Goal: Task Accomplishment & Management: Use online tool/utility

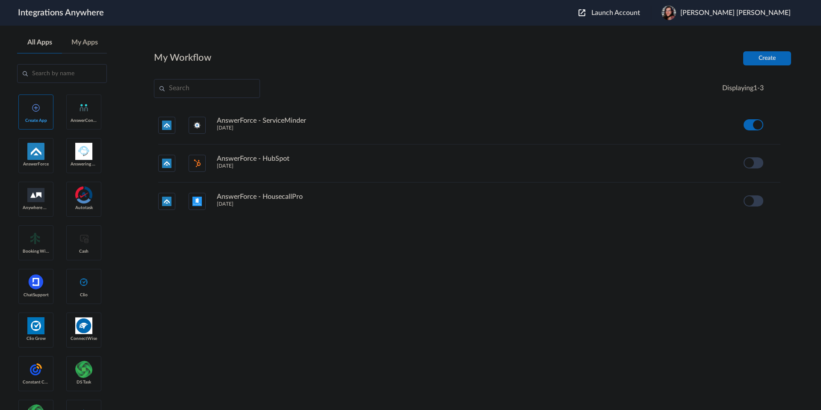
click at [199, 89] on input "text" at bounding box center [207, 88] width 106 height 19
paste input "9802851915"
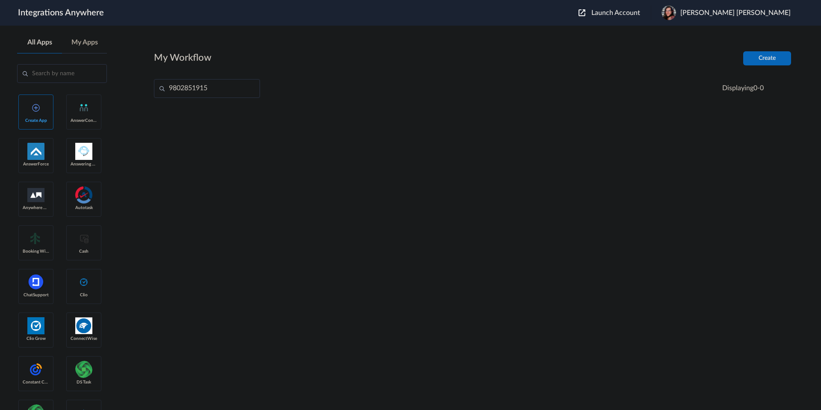
type input "9802851915"
click at [219, 87] on input "9802851915" at bounding box center [207, 88] width 106 height 19
click at [234, 134] on div at bounding box center [473, 171] width 638 height 128
click at [237, 86] on input "9802851915" at bounding box center [207, 88] width 106 height 19
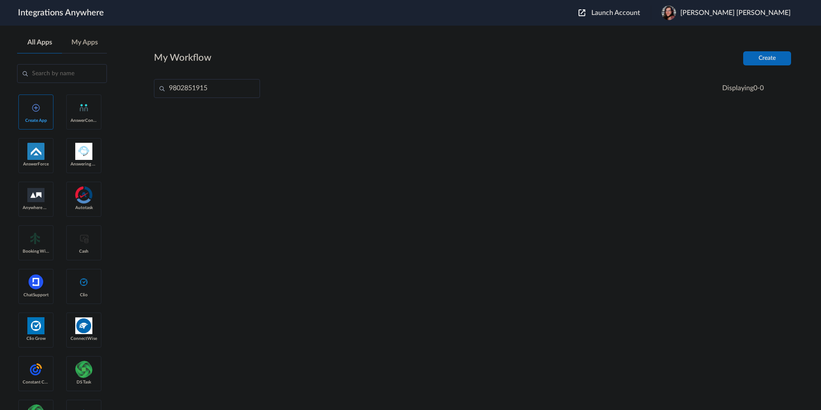
click at [237, 86] on input "9802851915" at bounding box center [207, 88] width 106 height 19
click at [672, 8] on div "Launch Account [PERSON_NAME] [PERSON_NAME] My Account Logout" at bounding box center [689, 13] width 221 height 15
click at [641, 11] on span "Launch Account" at bounding box center [616, 12] width 49 height 7
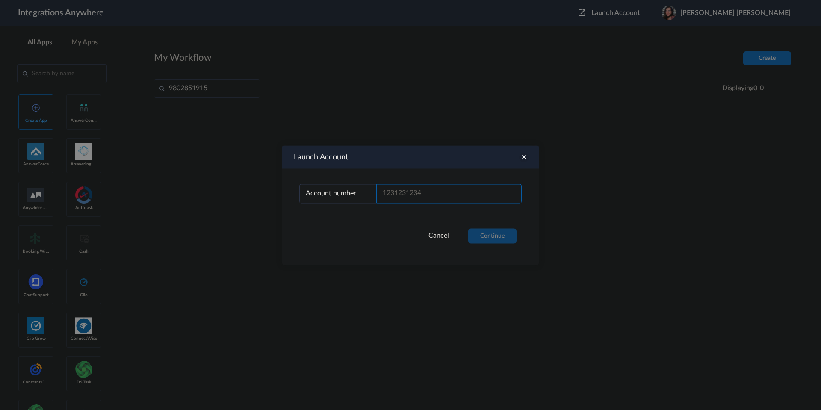
click at [437, 190] on input "text" at bounding box center [449, 193] width 145 height 19
paste input "9802851915"
type input "9802851915"
click at [477, 240] on button "Continue" at bounding box center [493, 235] width 48 height 15
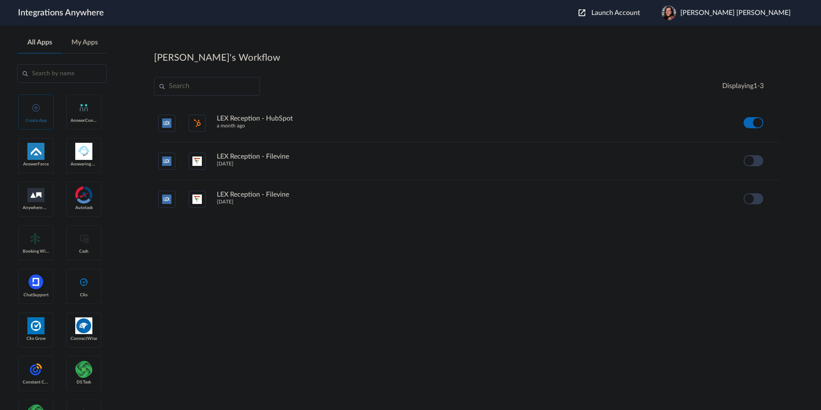
click at [251, 119] on h4 "LEX Reception - HubSpot" at bounding box center [255, 119] width 76 height 8
click at [773, 122] on icon at bounding box center [776, 123] width 9 height 9
click at [755, 139] on li "Edit" at bounding box center [753, 143] width 56 height 16
click at [779, 123] on icon at bounding box center [776, 123] width 9 height 9
click at [748, 157] on link "Task history" at bounding box center [752, 158] width 41 height 6
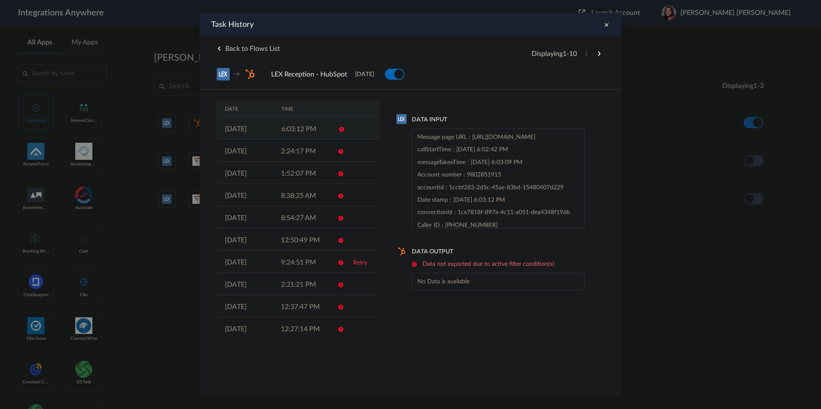
click at [252, 126] on td "24-09-2025" at bounding box center [245, 128] width 56 height 22
click at [289, 147] on td "2:24:17 PM" at bounding box center [301, 150] width 56 height 22
click at [269, 263] on td "21-09-2025" at bounding box center [245, 262] width 56 height 22
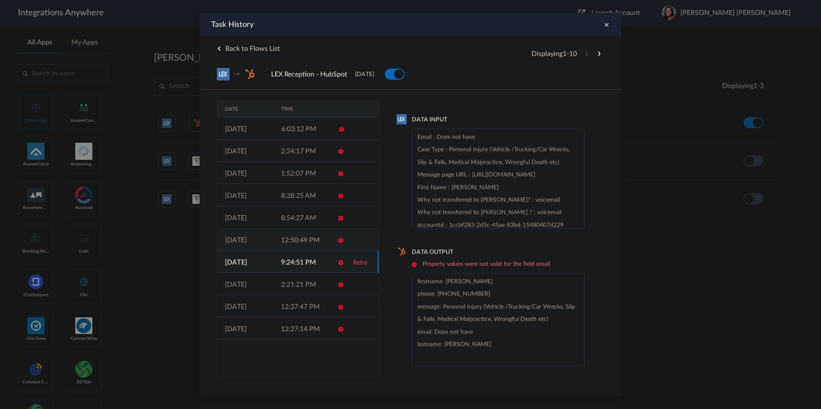
click at [269, 242] on td "22-09-2025" at bounding box center [245, 239] width 56 height 22
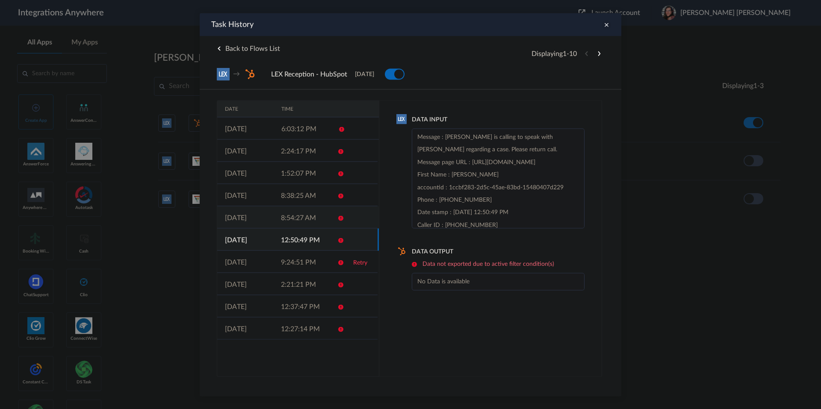
click at [270, 227] on td "23-09-2025" at bounding box center [245, 217] width 56 height 22
click at [275, 205] on td "8:38:25 AM" at bounding box center [301, 195] width 56 height 22
click at [278, 184] on td "1:52:07 PM" at bounding box center [301, 173] width 56 height 22
click at [276, 155] on td "2:24:17 PM" at bounding box center [301, 150] width 56 height 22
click at [273, 128] on td "24-09-2025" at bounding box center [245, 128] width 56 height 22
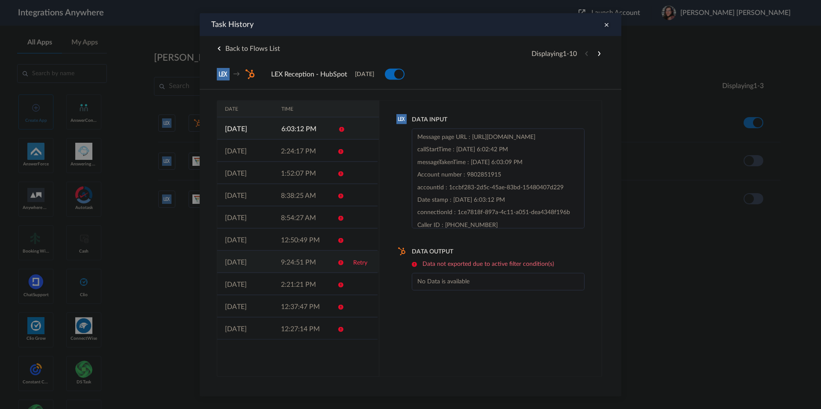
click at [258, 264] on td "21-09-2025" at bounding box center [245, 262] width 56 height 22
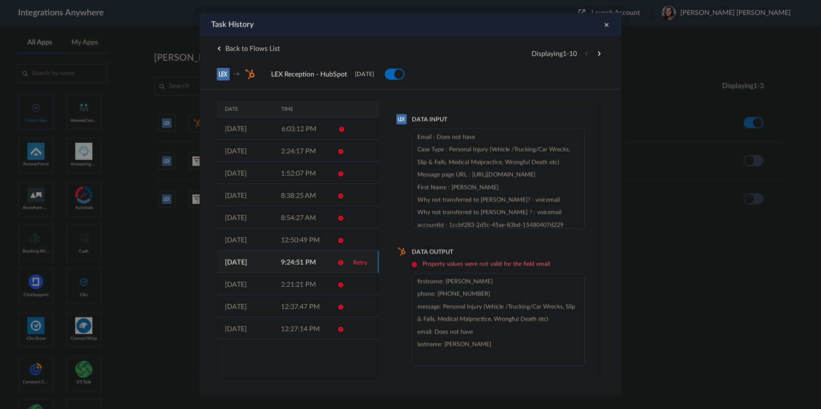
scroll to position [4, 0]
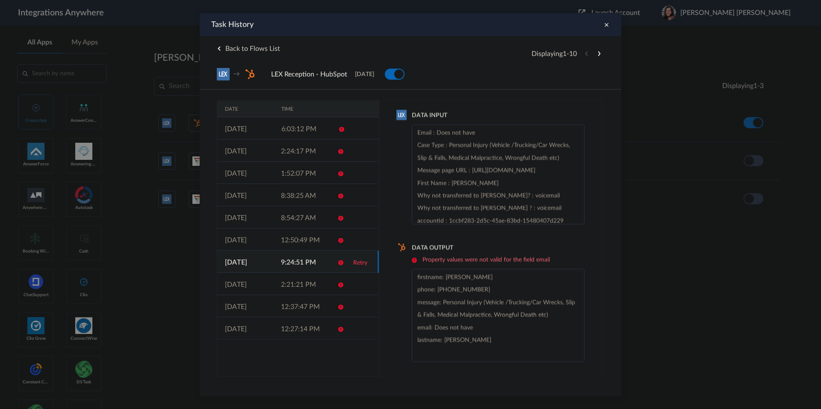
click at [640, 69] on div at bounding box center [410, 204] width 821 height 409
click at [606, 27] on icon at bounding box center [606, 24] width 9 height 9
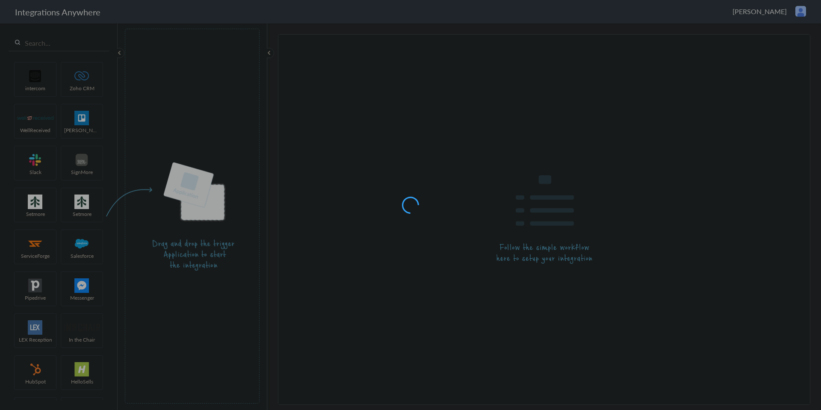
type input "LEX Reception - HubSpot"
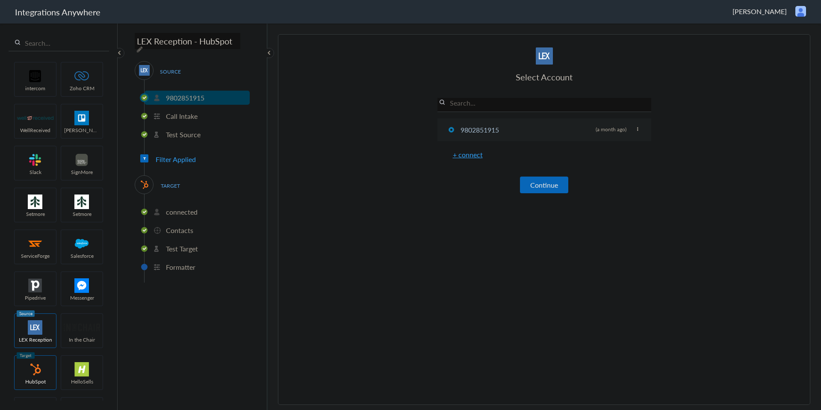
drag, startPoint x: 525, startPoint y: 129, endPoint x: 638, endPoint y: 126, distance: 112.6
click at [525, 129] on li "9802851915 Rename Delete (a month ago)" at bounding box center [545, 130] width 214 height 23
click at [637, 124] on li "9802851915 Rename Delete (a month ago)" at bounding box center [545, 130] width 214 height 23
click at [635, 128] on icon at bounding box center [637, 129] width 5 height 5
click at [386, 186] on section "Select Account 9802851915 Rename Delete (a month ago) + connect Continue Setup …" at bounding box center [544, 219] width 533 height 370
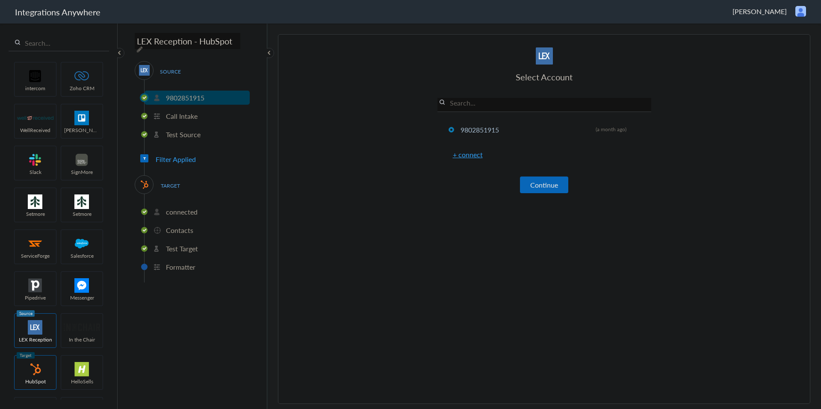
click at [179, 176] on div "TARGET connected Contacts Test Target Formatter" at bounding box center [192, 228] width 115 height 107
click at [370, 130] on section "Select Account 9802851915 Rename Delete (a month ago) + connect Continue Setup …" at bounding box center [544, 219] width 533 height 370
click at [142, 179] on img at bounding box center [144, 184] width 11 height 11
click at [175, 210] on p "connected" at bounding box center [182, 212] width 32 height 10
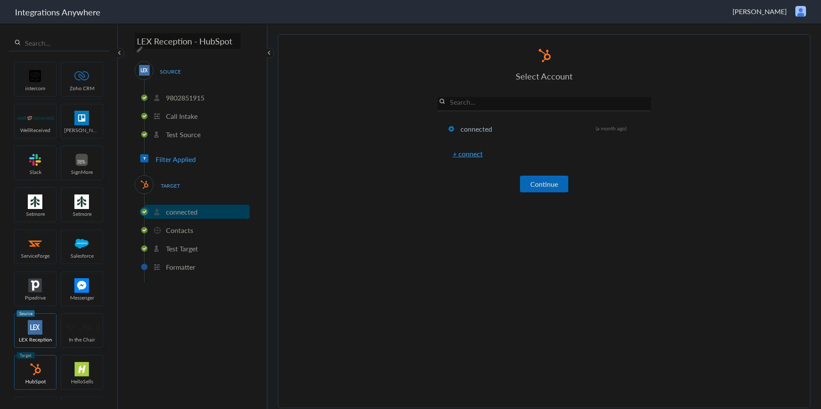
click at [150, 152] on div "SOURCE 9802851915 Call Intake Test Source Filter Applied TARGET connected Conta…" at bounding box center [192, 172] width 115 height 222
click at [145, 157] on icon at bounding box center [144, 158] width 3 height 3
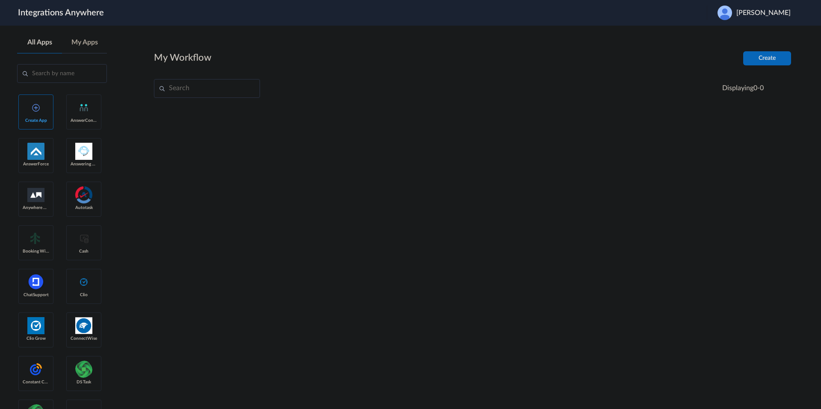
click at [220, 82] on input "text" at bounding box center [207, 88] width 106 height 19
click at [198, 90] on input "text" at bounding box center [207, 88] width 106 height 19
paste input "9802851915"
type input "9802851915"
click at [756, 9] on span "Cathy Bankhead" at bounding box center [764, 13] width 54 height 8
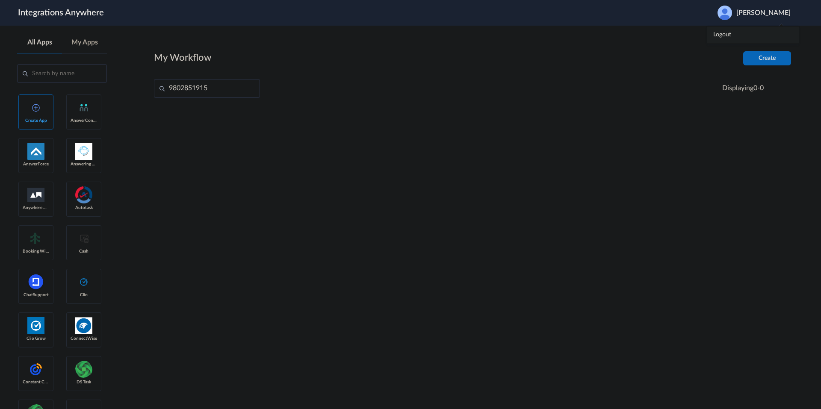
click at [729, 35] on link "Logout" at bounding box center [723, 35] width 18 height 6
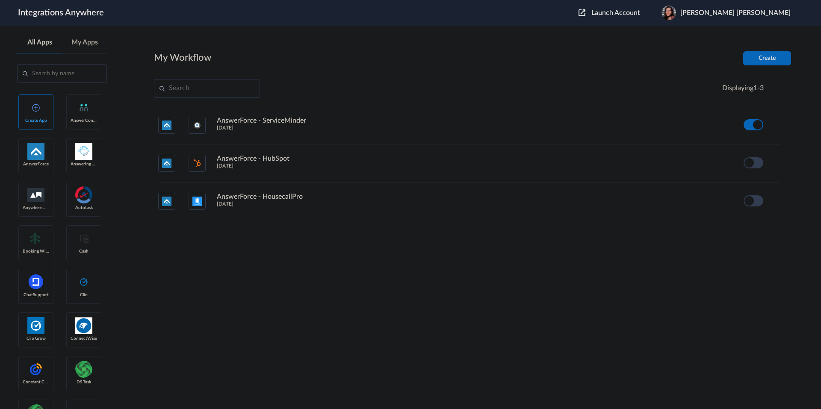
click at [641, 12] on span "Launch Account" at bounding box center [616, 12] width 49 height 7
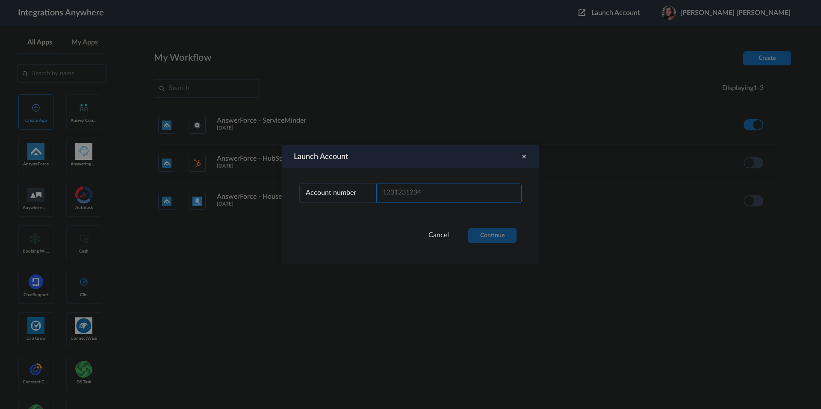
click at [408, 190] on input "text" at bounding box center [449, 193] width 145 height 19
paste input "9802851915"
click at [499, 238] on button "Continue" at bounding box center [493, 235] width 48 height 15
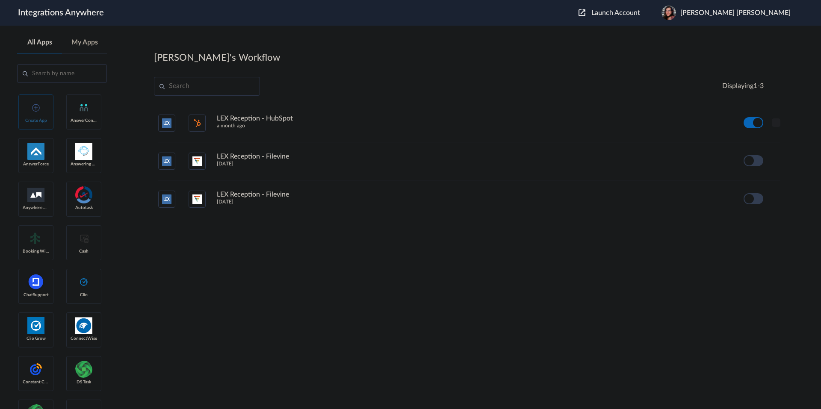
click at [777, 121] on icon at bounding box center [776, 123] width 9 height 9
click at [746, 138] on li "Edit" at bounding box center [753, 143] width 56 height 16
click at [641, 12] on span "Launch Account" at bounding box center [616, 12] width 49 height 7
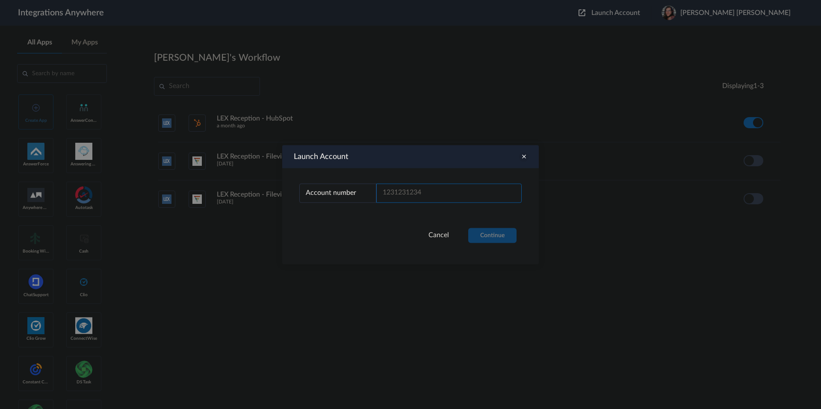
click at [431, 195] on input "text" at bounding box center [449, 193] width 145 height 19
paste input "1260011368"
type input "1260011368"
click at [486, 238] on button "Continue" at bounding box center [493, 235] width 48 height 15
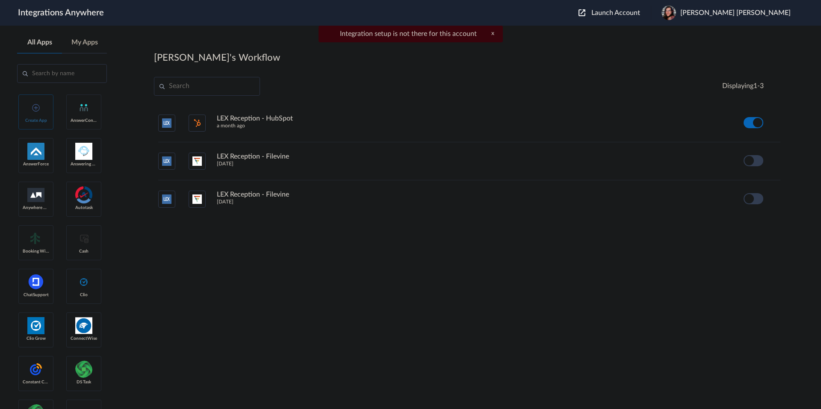
click at [42, 77] on input "text" at bounding box center [62, 73] width 90 height 19
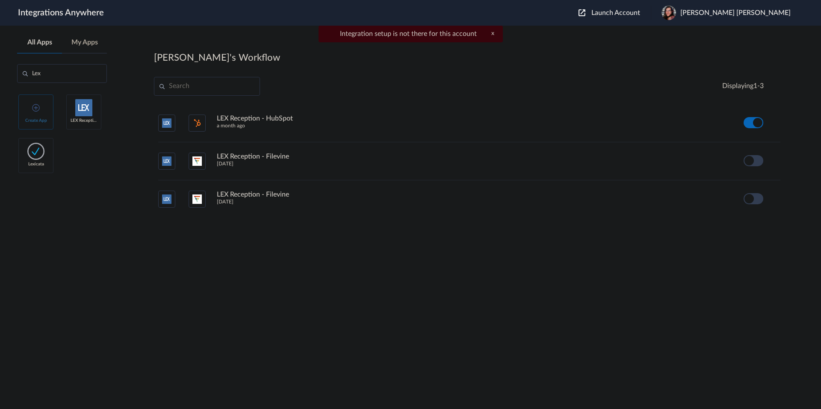
type input "Lex"
click at [74, 114] on link "LEX Reception" at bounding box center [83, 112] width 35 height 35
click at [94, 118] on link "LEX Reception" at bounding box center [83, 112] width 35 height 35
click at [94, 117] on link "LEX Reception" at bounding box center [83, 112] width 35 height 35
click at [92, 113] on link "LEX Reception" at bounding box center [83, 112] width 35 height 35
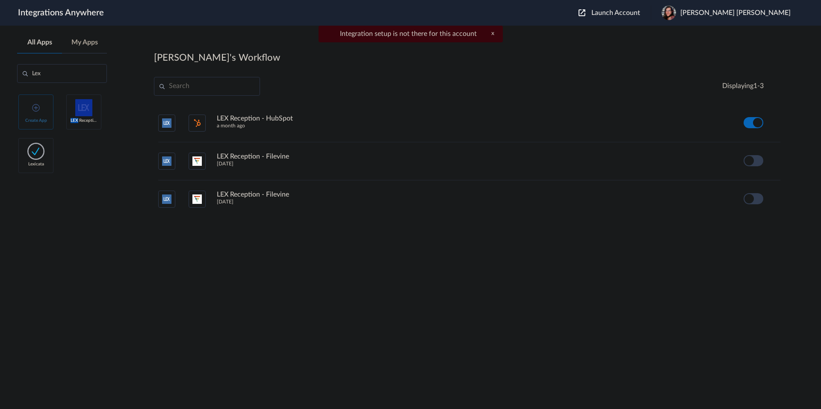
click at [92, 113] on img at bounding box center [83, 107] width 17 height 17
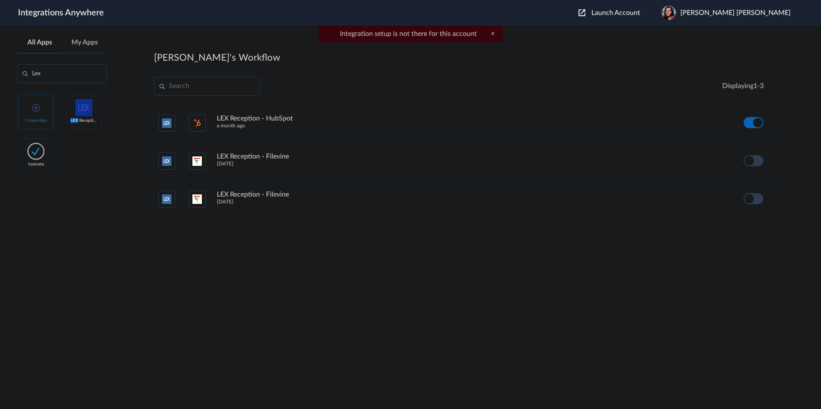
click at [92, 113] on img at bounding box center [83, 107] width 17 height 17
drag, startPoint x: 297, startPoint y: 258, endPoint x: 313, endPoint y: 242, distance: 23.0
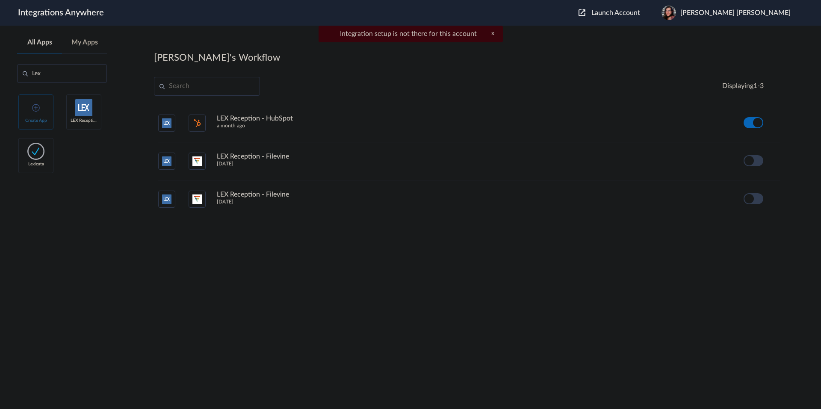
click at [297, 258] on section "Cathy's Workflow Create Displaying 1 - 3 LEX Reception - HubSpot a month ago Ed…" at bounding box center [473, 243] width 638 height 384
click at [491, 37] on div "Integration setup is not there for this account x" at bounding box center [411, 34] width 184 height 17
click at [492, 33] on button "x" at bounding box center [493, 33] width 3 height 7
click at [95, 119] on span "LEX Reception" at bounding box center [84, 120] width 27 height 5
click at [95, 118] on span "LEX Reception" at bounding box center [84, 120] width 27 height 5
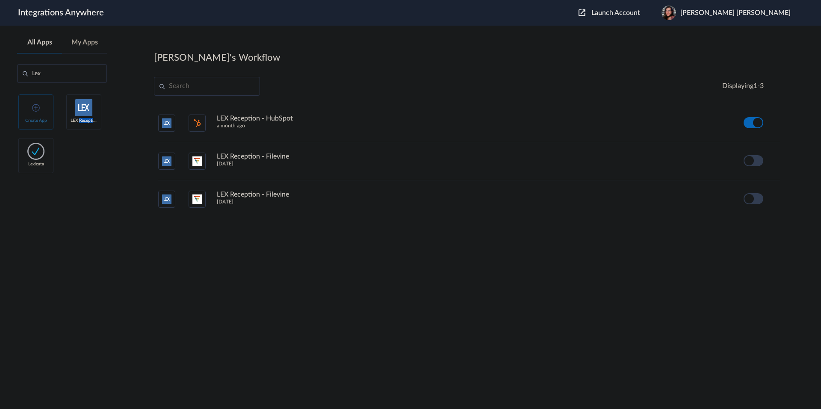
click at [86, 109] on img at bounding box center [83, 107] width 17 height 17
click at [35, 113] on link "Create App" at bounding box center [35, 112] width 35 height 35
click at [59, 72] on input "Lex" at bounding box center [62, 73] width 90 height 19
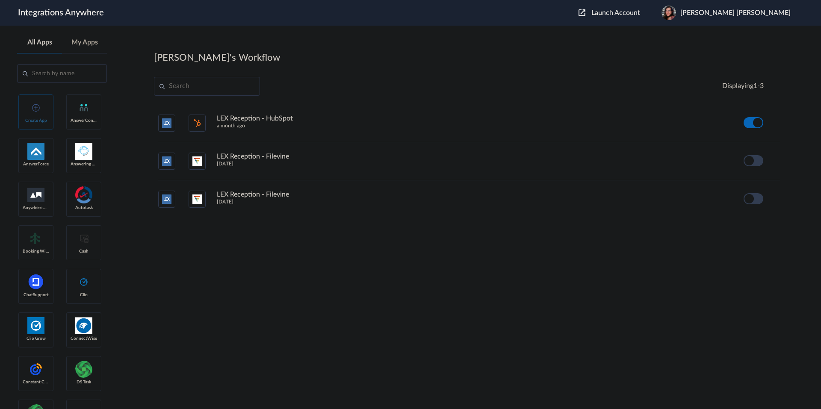
click at [36, 119] on span "Create App" at bounding box center [36, 120] width 27 height 5
click at [490, 261] on section "Cathy's Workflow Create Displaying 1 - 3 LEX Reception - HubSpot a month ago Ed…" at bounding box center [473, 243] width 638 height 384
click at [183, 83] on input "text" at bounding box center [207, 86] width 106 height 19
click at [754, 82] on h4 "Displaying 1 - 3" at bounding box center [744, 86] width 42 height 8
click at [759, 12] on span "Connor Sissom" at bounding box center [736, 13] width 110 height 8
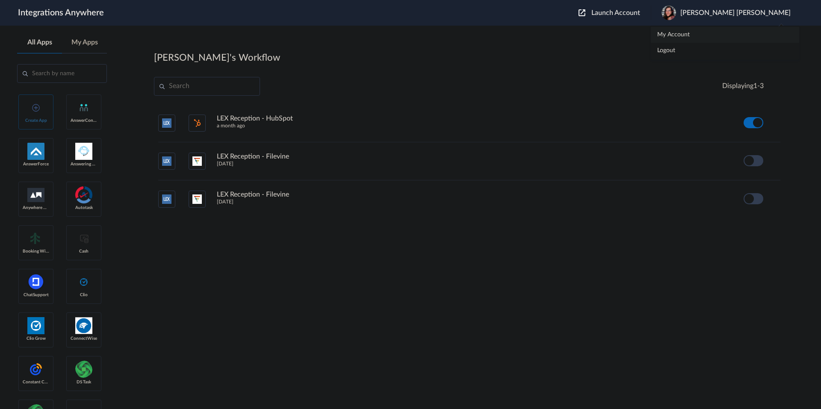
click at [752, 30] on li "My Account" at bounding box center [725, 35] width 148 height 16
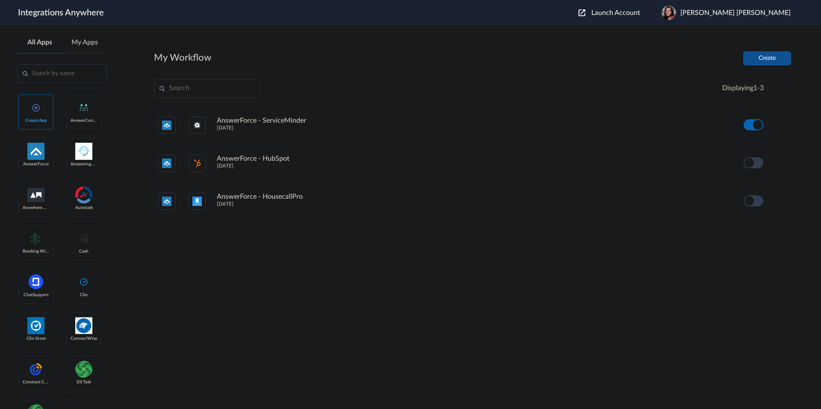
click at [756, 60] on button "Create" at bounding box center [768, 58] width 48 height 14
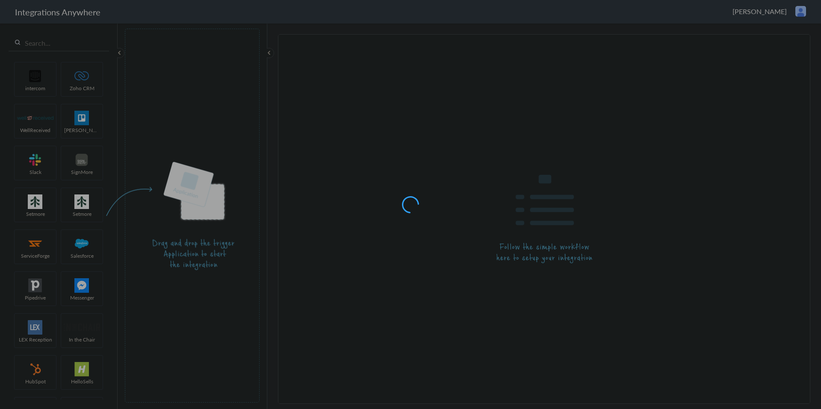
type input "LEX Reception - HubSpot"
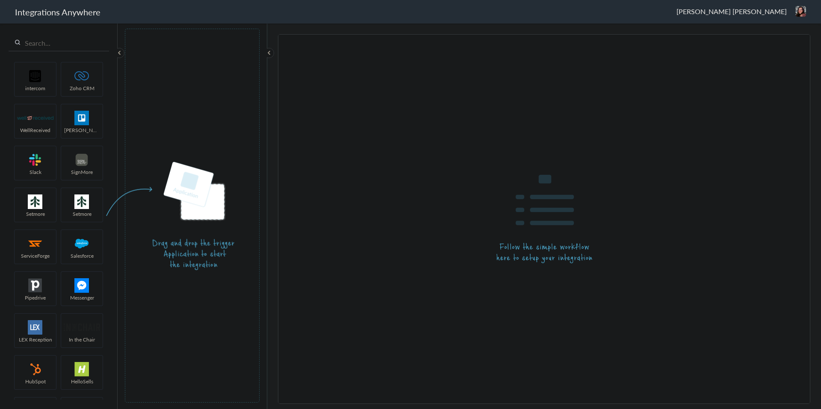
click at [46, 51] on div "intercom Zoho CRM WellReceived [PERSON_NAME] [PERSON_NAME] SignMore Setmore Set…" at bounding box center [59, 215] width 118 height 387
click at [47, 45] on input "text" at bounding box center [59, 43] width 101 height 16
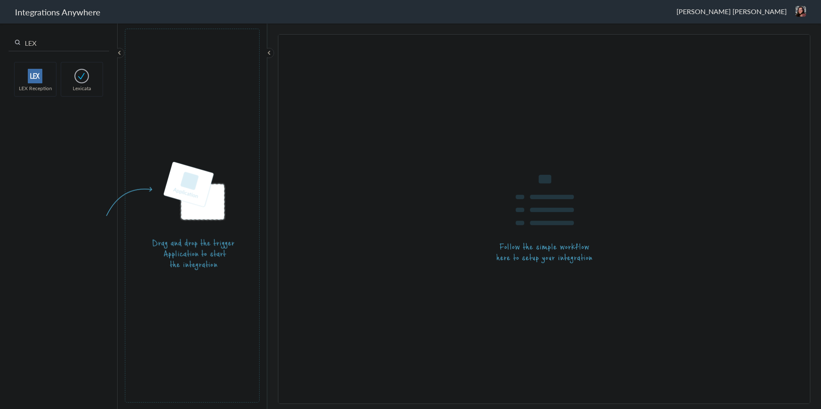
type input "LEX"
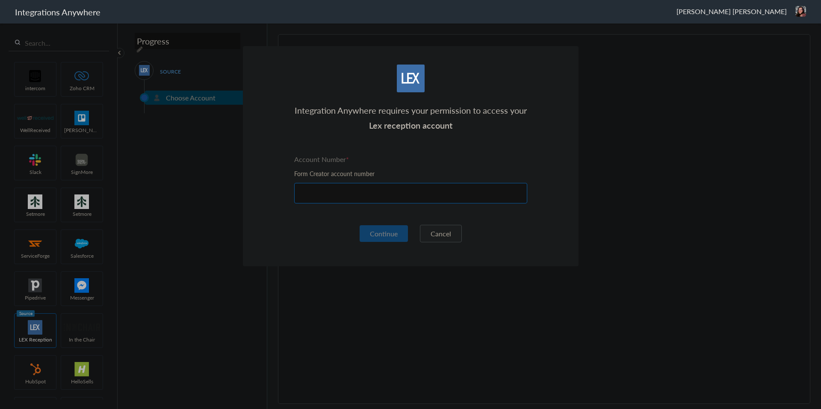
click at [368, 200] on input "text" at bounding box center [410, 193] width 233 height 21
paste input "1260011368"
type input "1260011368"
click at [401, 237] on button "Continue" at bounding box center [384, 233] width 48 height 17
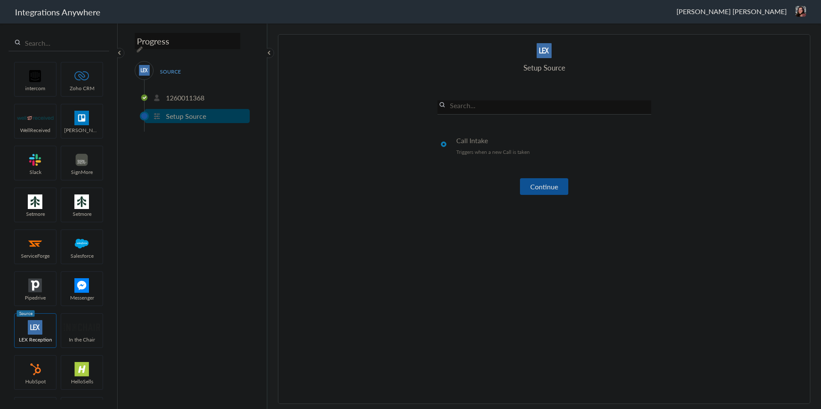
click at [560, 183] on button "Continue" at bounding box center [544, 186] width 48 height 17
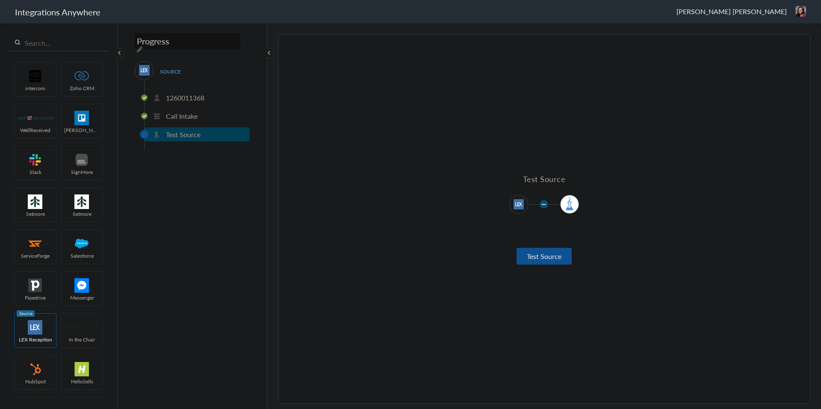
click at [542, 260] on button "Test Source" at bounding box center [544, 256] width 55 height 17
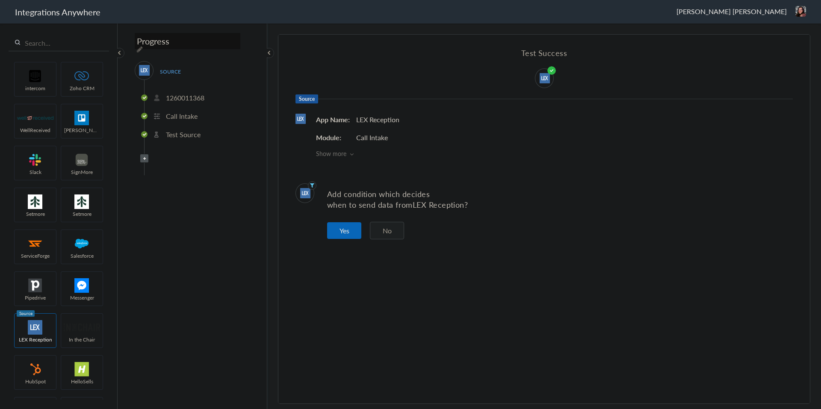
click at [377, 231] on button "No" at bounding box center [387, 231] width 34 height 18
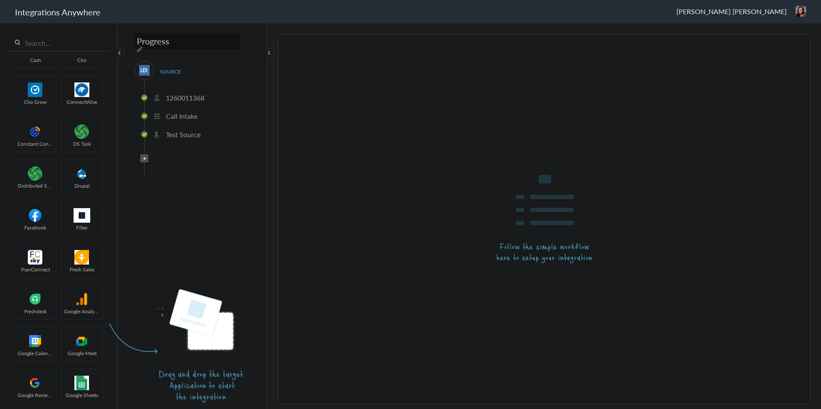
scroll to position [385, 0]
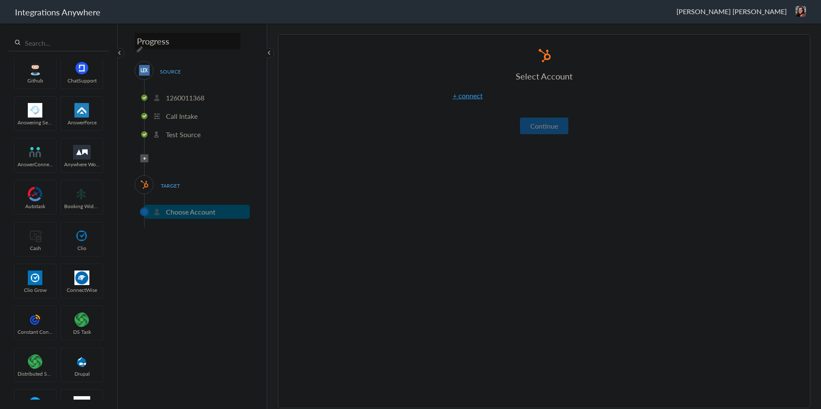
click at [469, 94] on link "+ connect" at bounding box center [468, 96] width 30 height 10
click at [178, 180] on span "TARGET" at bounding box center [170, 186] width 33 height 12
click at [175, 181] on span "TARGET" at bounding box center [170, 186] width 33 height 12
click at [533, 121] on button "Continue" at bounding box center [544, 126] width 48 height 17
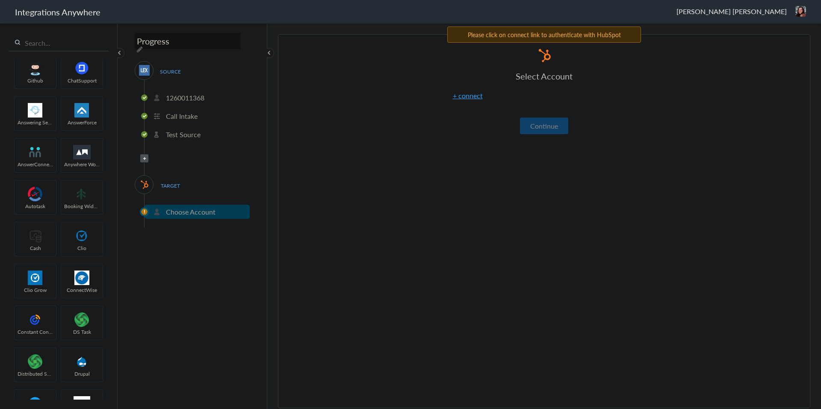
click at [458, 115] on div "Select Account + connect Continue" at bounding box center [545, 90] width 214 height 87
click at [542, 69] on div "Select Account + connect Continue" at bounding box center [545, 90] width 214 height 87
click at [536, 86] on div "Select Account + connect Continue" at bounding box center [545, 90] width 214 height 87
click at [334, 205] on section "Select Account 1260011368 Rename Delete (in a few seconds) + connect Continue S…" at bounding box center [544, 221] width 533 height 374
click at [328, 205] on section "Select Account 1260011368 Rename Delete (in a few seconds) + connect Continue S…" at bounding box center [544, 221] width 533 height 374
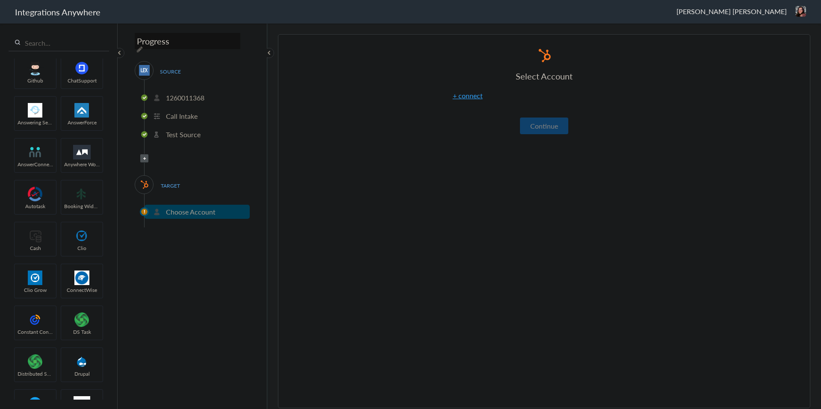
click at [145, 209] on li "Choose Account" at bounding box center [197, 212] width 105 height 14
click at [164, 180] on span "TARGET" at bounding box center [170, 186] width 33 height 12
click at [136, 175] on div "TARGET Choose Account" at bounding box center [192, 201] width 115 height 52
click at [135, 178] on div "TARGET" at bounding box center [144, 184] width 19 height 19
click at [482, 94] on link "+ connect" at bounding box center [468, 96] width 30 height 10
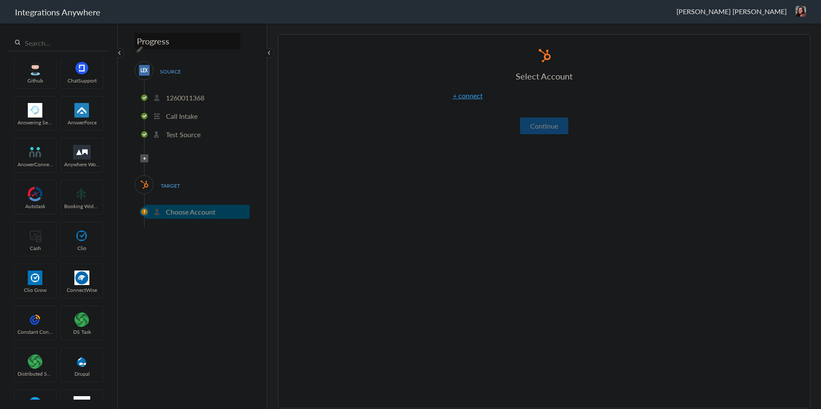
click at [433, 141] on section "Select Account 1260011368 Rename Delete (in a few seconds) + connect Continue S…" at bounding box center [544, 221] width 533 height 374
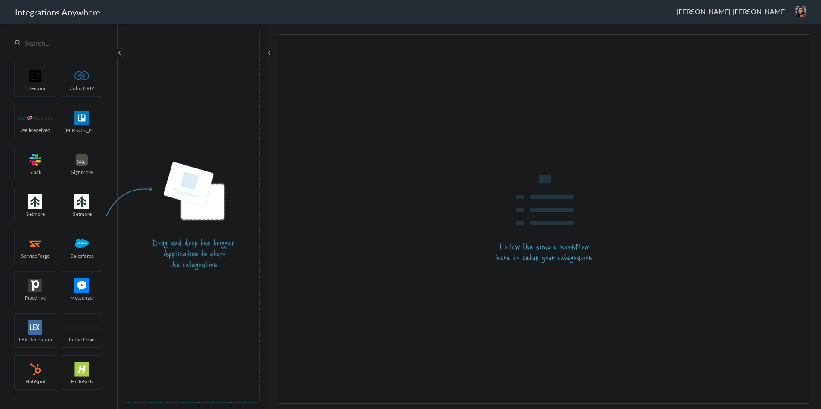
click at [752, 8] on span "[PERSON_NAME] [PERSON_NAME]" at bounding box center [732, 11] width 110 height 10
click at [807, 10] on header "Integrations Anywhere [PERSON_NAME] [PERSON_NAME] Logout Dashboard" at bounding box center [410, 12] width 821 height 24
click at [795, 6] on div "[PERSON_NAME] [PERSON_NAME] Logout Dashboard" at bounding box center [742, 11] width 130 height 11
click at [775, 43] on li "Dashboard" at bounding box center [782, 44] width 59 height 13
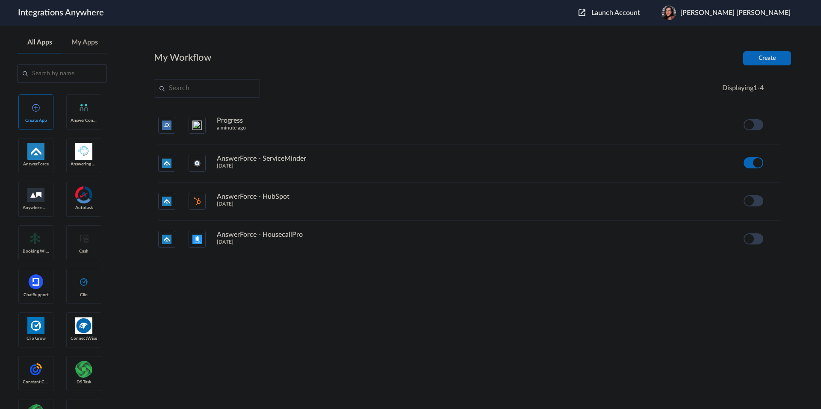
click at [641, 12] on span "Launch Account" at bounding box center [616, 12] width 49 height 7
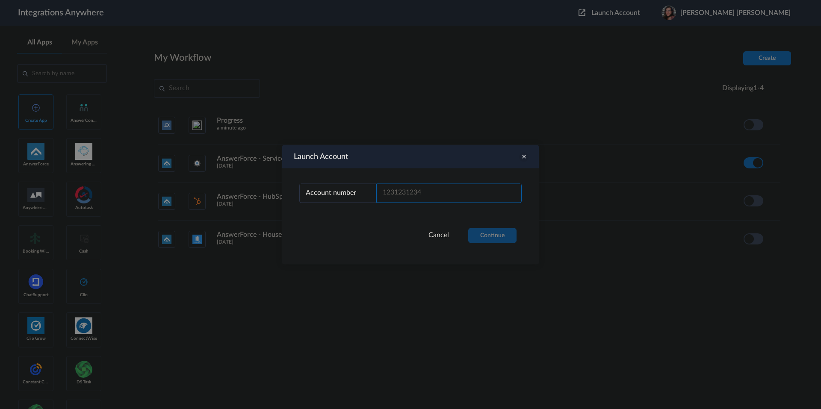
click at [453, 195] on input "text" at bounding box center [449, 193] width 145 height 19
paste input "9802851915"
type input "9802851915"
click at [484, 235] on button "Continue" at bounding box center [493, 235] width 48 height 15
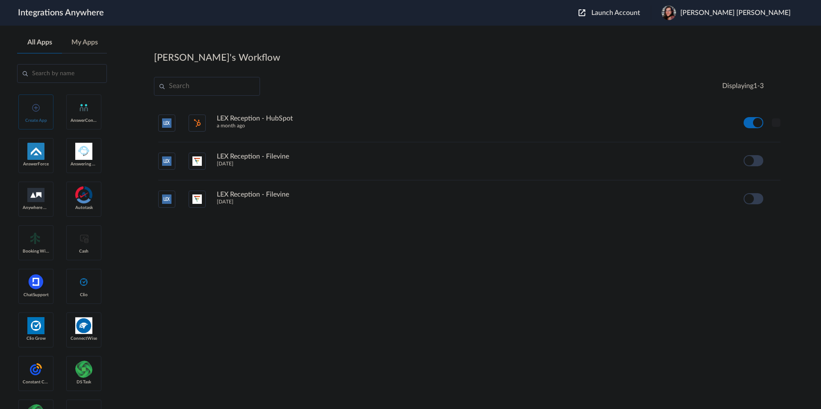
click at [775, 122] on icon at bounding box center [776, 123] width 9 height 9
click at [753, 139] on li "Edit" at bounding box center [753, 143] width 56 height 16
click at [771, 116] on li "LEX Reception - HubSpot a month ago Edit Task history Delete" at bounding box center [469, 123] width 623 height 38
click at [782, 125] on ul "LEX Reception - HubSpot a month ago Edit Task history Delete LEX Reception - Fi…" at bounding box center [469, 161] width 631 height 114
click at [774, 123] on icon at bounding box center [776, 123] width 9 height 9
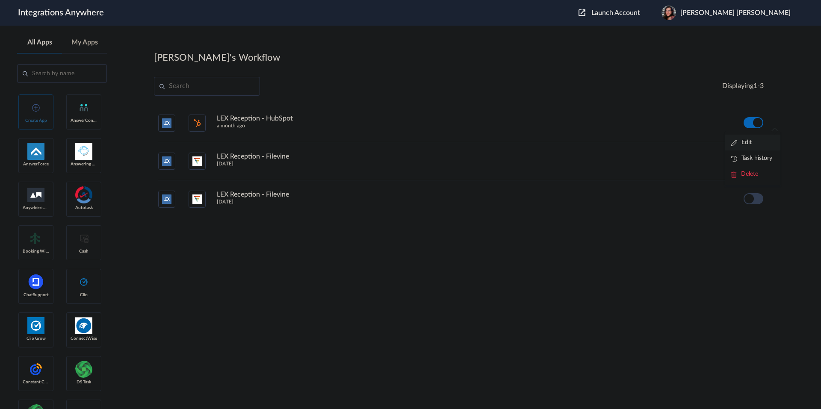
click at [757, 139] on li "Edit" at bounding box center [753, 143] width 56 height 16
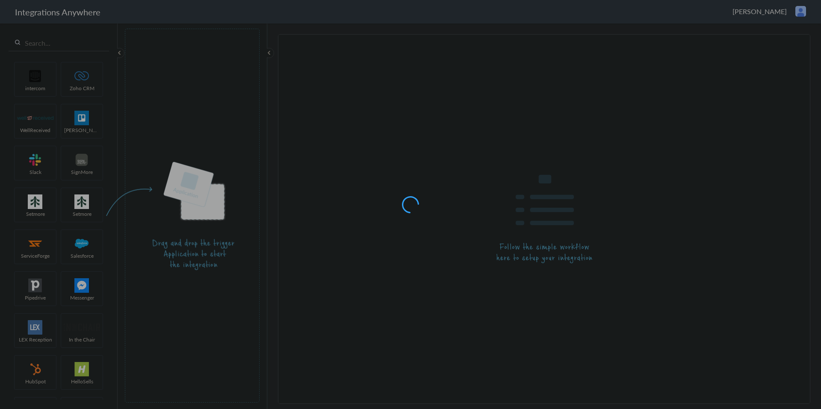
type input "LEX Reception - HubSpot"
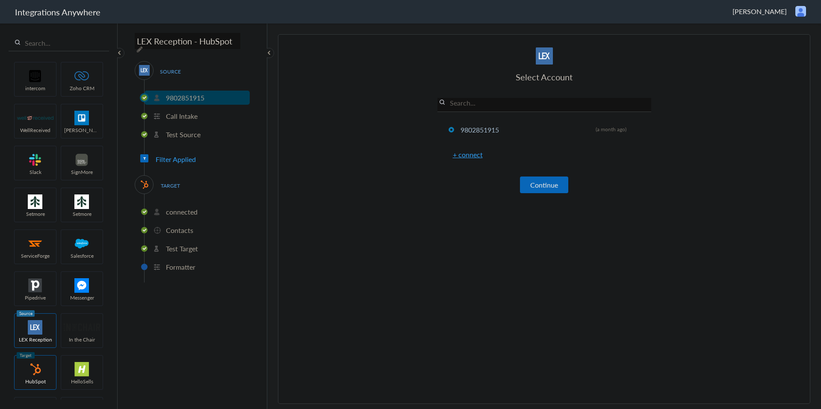
click at [188, 180] on div "TARGET connected Contacts Test Target Formatter" at bounding box center [192, 228] width 115 height 107
click at [162, 180] on span "TARGET" at bounding box center [170, 186] width 33 height 12
click at [151, 182] on div "TARGET" at bounding box center [144, 184] width 19 height 19
click at [170, 208] on p "connected" at bounding box center [182, 212] width 32 height 10
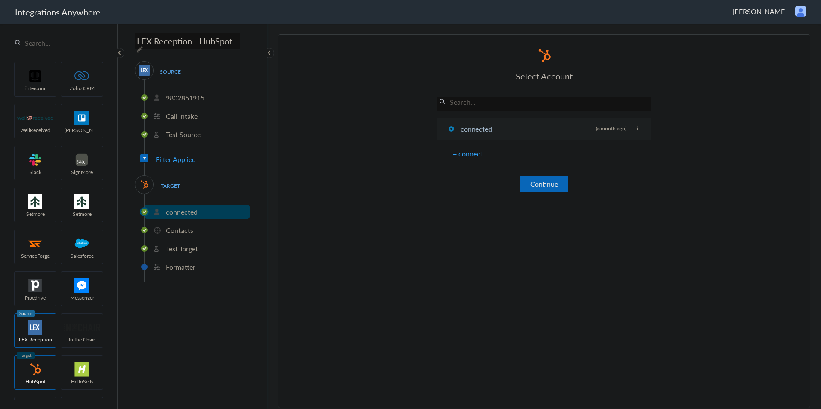
click at [488, 127] on li "connected Rename Delete (a month ago)" at bounding box center [545, 129] width 214 height 23
click at [638, 125] on li "connected Rename Delete (a month ago)" at bounding box center [545, 129] width 214 height 23
click at [636, 130] on icon at bounding box center [637, 128] width 5 height 5
click at [546, 152] on h6 "+ connect" at bounding box center [545, 154] width 214 height 10
click at [477, 155] on link "+ connect" at bounding box center [468, 154] width 30 height 10
